Goal: Find specific page/section

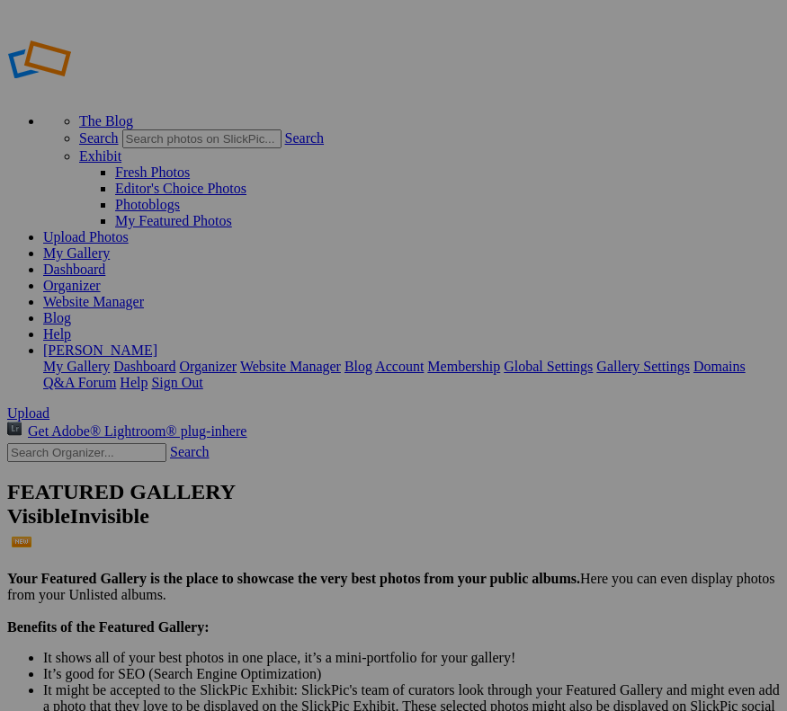
click at [131, 443] on input "text" at bounding box center [86, 452] width 159 height 19
type input "raks 9/12"
click at [102, 443] on input "text" at bounding box center [86, 452] width 159 height 19
type input "Raks 9.12.25"
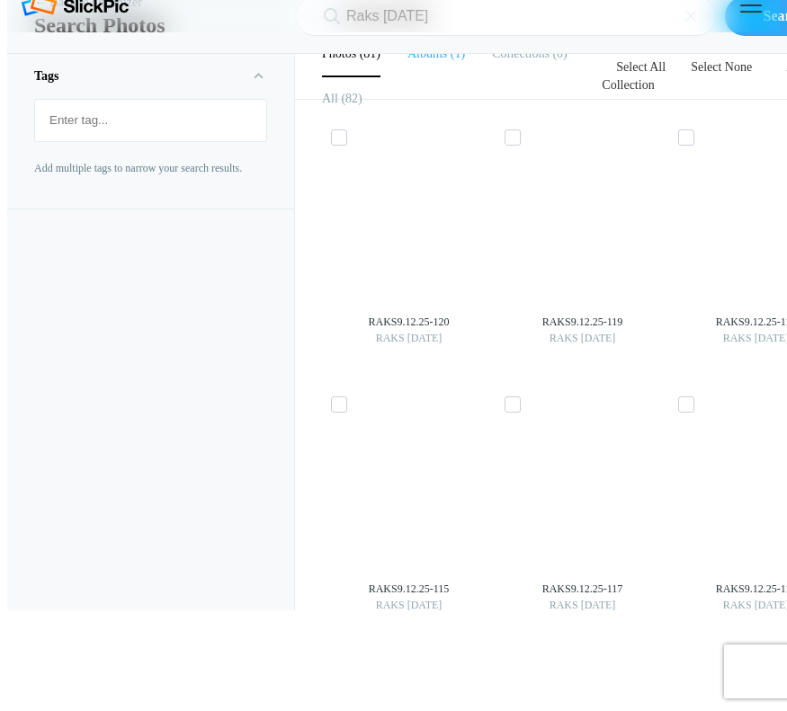
click at [425, 60] on b "Albums" at bounding box center [427, 53] width 40 height 13
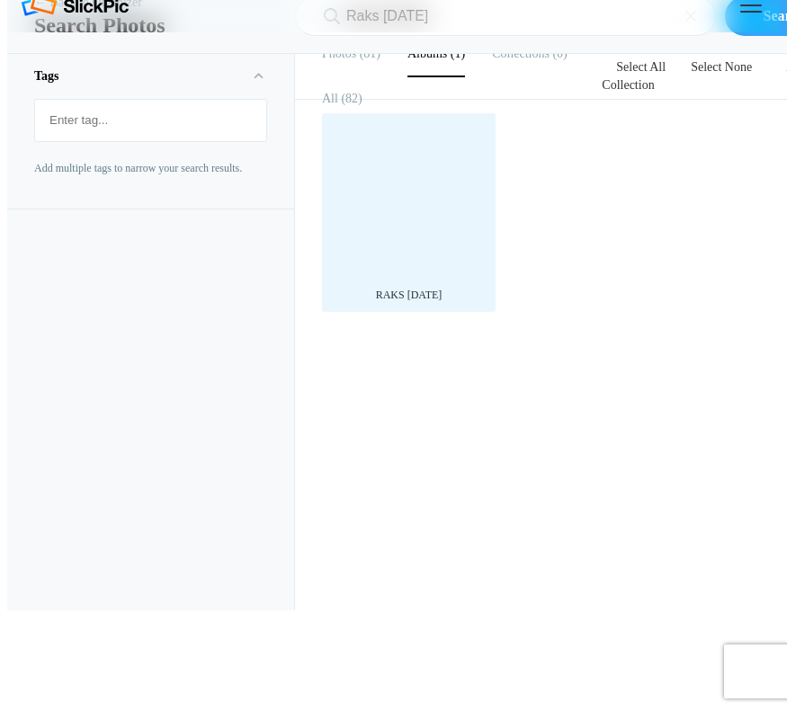
click at [433, 278] on div at bounding box center [409, 200] width 156 height 156
